Goal: Transaction & Acquisition: Purchase product/service

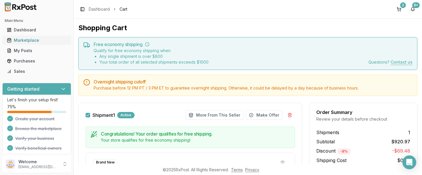
click at [35, 42] on div "Marketplace" at bounding box center [37, 40] width 60 height 6
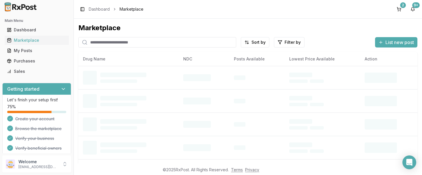
click at [133, 42] on input "search" at bounding box center [157, 42] width 158 height 10
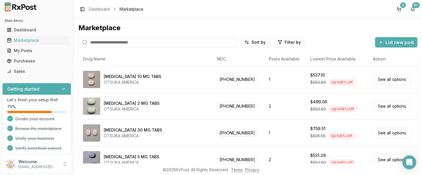
click at [131, 40] on input "search" at bounding box center [157, 42] width 158 height 10
paste input "**********"
type input "**********"
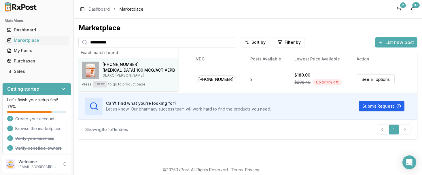
click at [142, 67] on div "[PHONE_NUMBER]" at bounding box center [139, 65] width 72 height 6
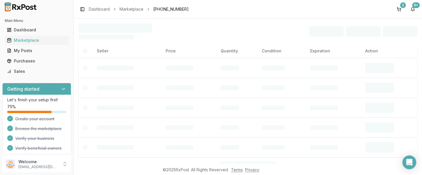
click at [142, 67] on td at bounding box center [126, 68] width 69 height 20
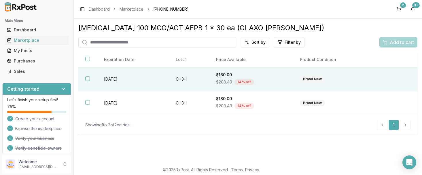
click at [86, 81] on button "button" at bounding box center [87, 78] width 5 height 5
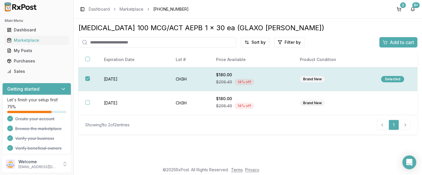
click at [389, 80] on div "Selected" at bounding box center [392, 79] width 23 height 6
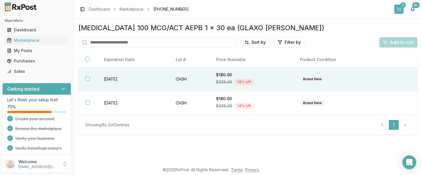
click at [401, 8] on button "2" at bounding box center [399, 9] width 9 height 9
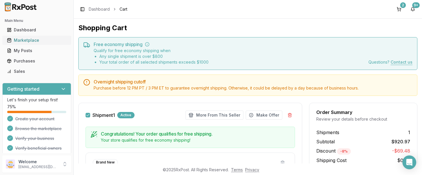
click at [30, 40] on div "Marketplace" at bounding box center [37, 40] width 60 height 6
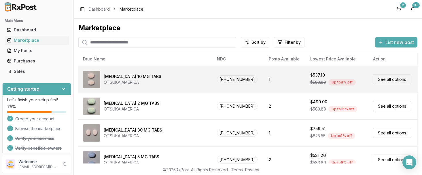
scroll to position [302, 0]
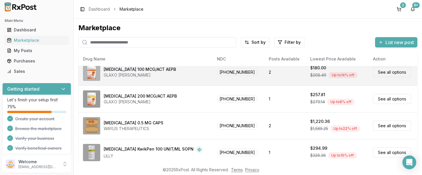
click at [378, 71] on link "See all options" at bounding box center [392, 72] width 38 height 10
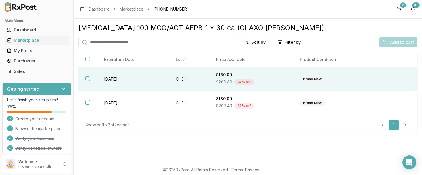
click at [87, 81] on button "button" at bounding box center [87, 78] width 5 height 5
click at [404, 43] on span "Add to cart" at bounding box center [402, 42] width 24 height 7
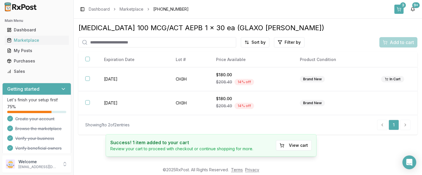
click at [398, 8] on button "3" at bounding box center [399, 9] width 9 height 9
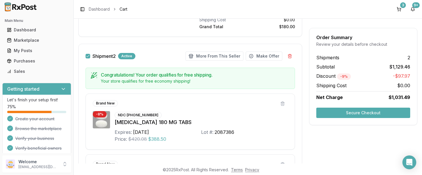
scroll to position [334, 0]
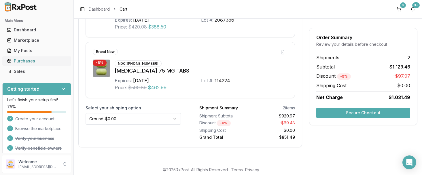
click at [28, 61] on div "Purchases" at bounding box center [37, 61] width 60 height 6
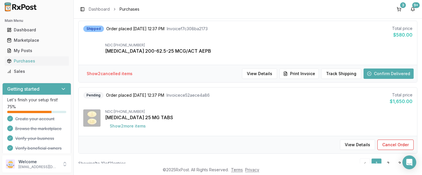
scroll to position [612, 0]
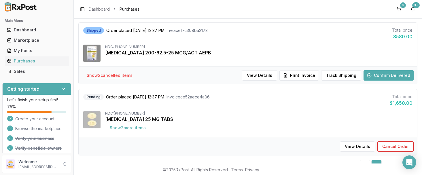
click at [118, 76] on button "Show 2 cancelled item s" at bounding box center [109, 75] width 55 height 10
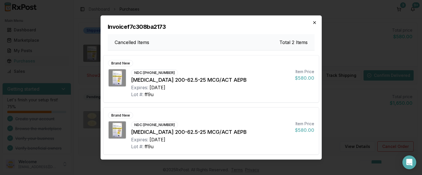
click at [315, 23] on icon "button" at bounding box center [314, 22] width 5 height 5
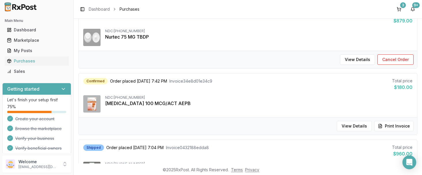
scroll to position [354, 0]
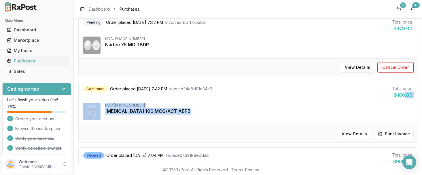
drag, startPoint x: 420, startPoint y: 142, endPoint x: 418, endPoint y: 129, distance: 13.1
click at [418, 129] on div "Confirmed Order placed [DATE] 7:42 PM Invoice 34e8d01e34c9 Total price $180.00 …" at bounding box center [247, 112] width 339 height 62
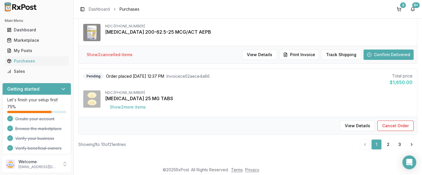
scroll to position [0, 0]
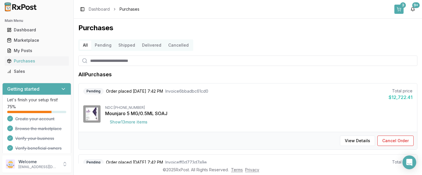
click at [402, 6] on div "3" at bounding box center [403, 5] width 6 height 6
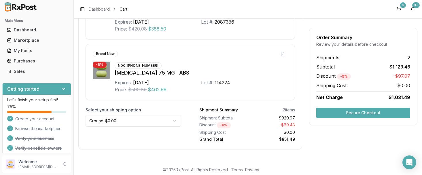
scroll to position [334, 0]
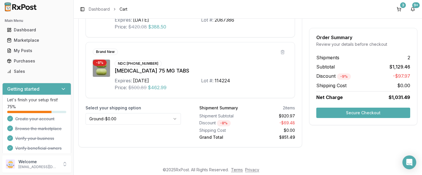
click at [363, 113] on button "Secure Checkout" at bounding box center [363, 113] width 94 height 10
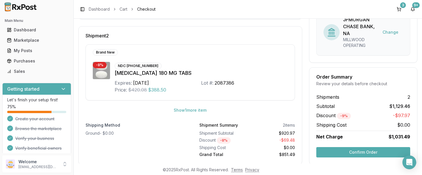
scroll to position [198, 0]
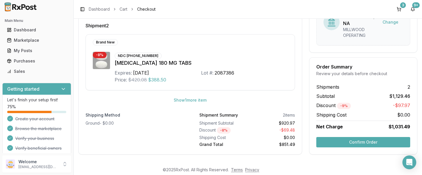
click at [354, 144] on button "Confirm Order" at bounding box center [363, 142] width 94 height 10
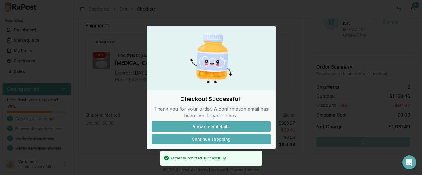
click at [211, 140] on button "Continue shopping" at bounding box center [211, 139] width 119 height 10
